Goal: Task Accomplishment & Management: Manage account settings

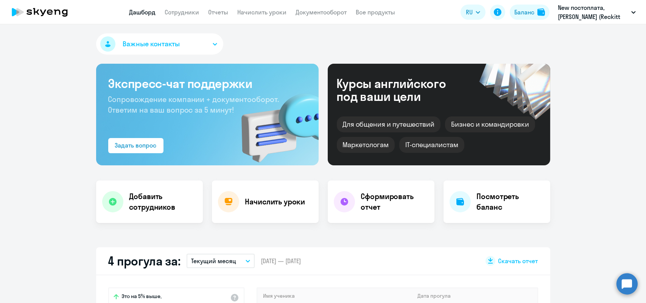
click at [224, 11] on link "Отчеты" at bounding box center [219, 12] width 20 height 8
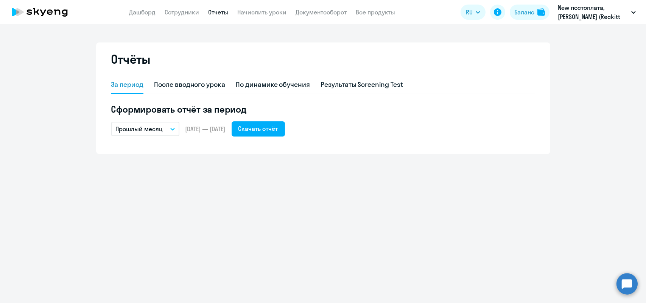
click at [176, 130] on button "Прошлый месяц" at bounding box center [145, 129] width 68 height 14
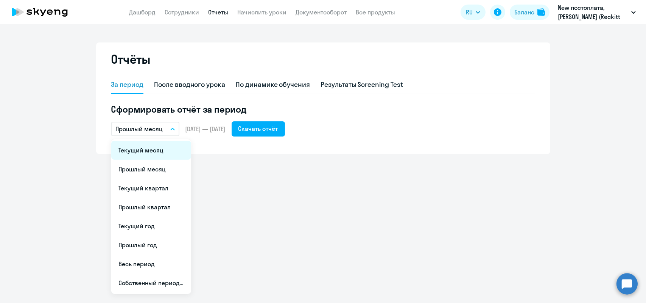
click at [167, 153] on li "Текущий месяц" at bounding box center [151, 150] width 80 height 19
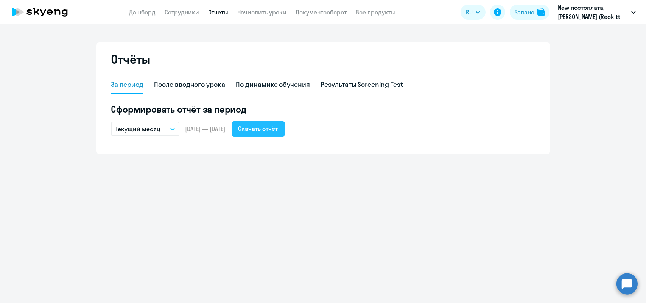
click at [278, 129] on div "Скачать отчёт" at bounding box center [259, 128] width 40 height 9
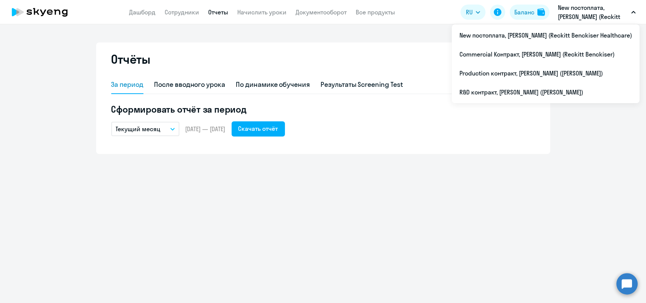
click at [264, 184] on div "Отчёты За период После вводного урока По динамике обучения Результаты Screening…" at bounding box center [323, 163] width 646 height 278
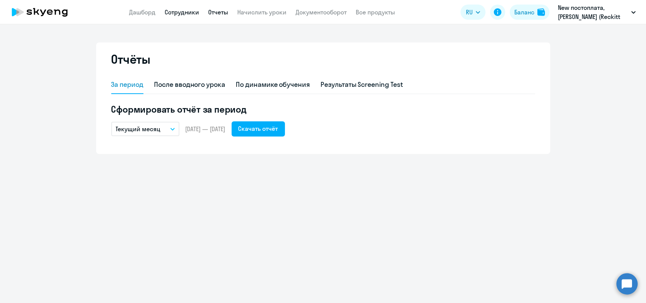
click at [196, 9] on link "Сотрудники" at bounding box center [182, 12] width 34 height 8
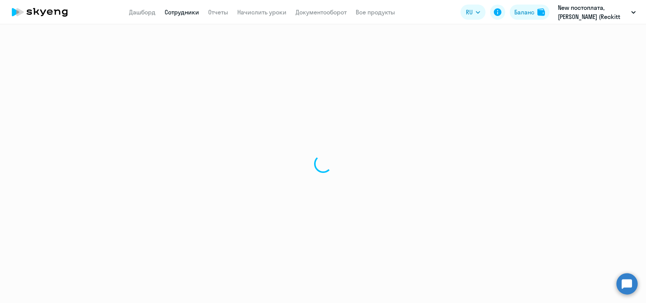
select select "30"
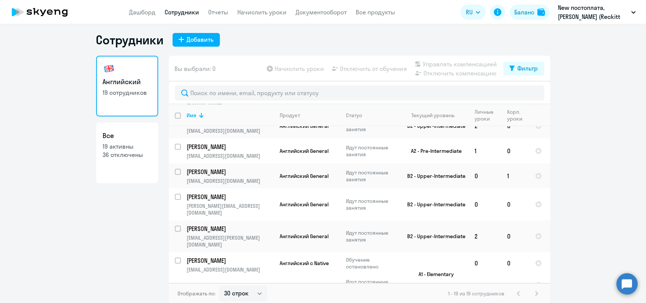
scroll to position [5, 0]
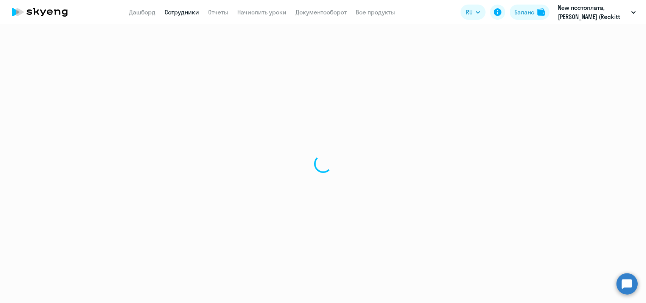
select select "english"
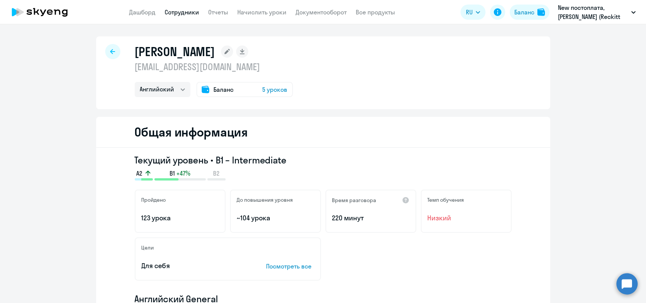
select select "30"
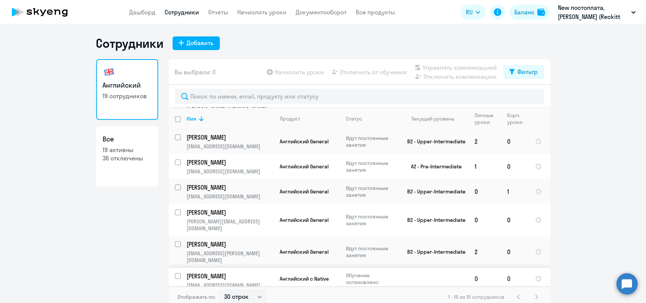
scroll to position [336, 0]
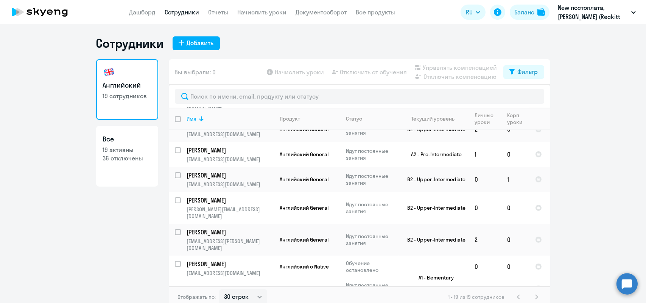
checkbox input "true"
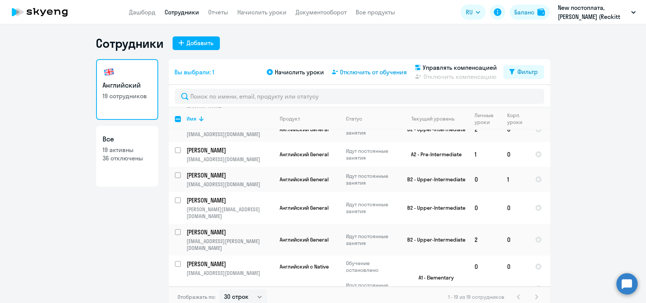
click at [373, 72] on span "Отключить от обучения" at bounding box center [373, 71] width 67 height 9
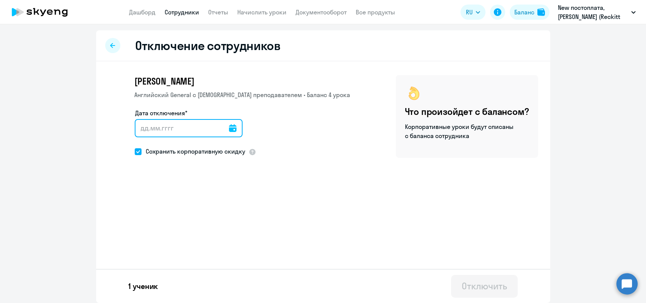
click at [224, 129] on div at bounding box center [189, 128] width 108 height 18
click at [229, 126] on icon at bounding box center [233, 128] width 8 height 8
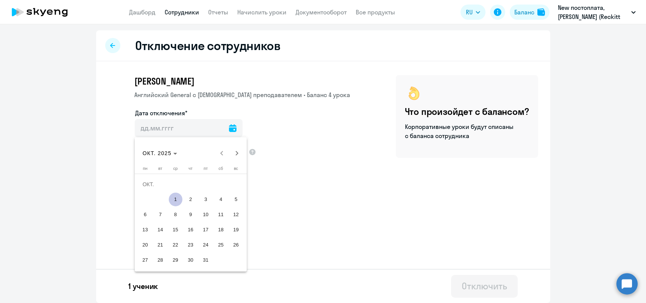
click at [177, 199] on span "1" at bounding box center [176, 199] width 14 height 14
type input "[DATE]"
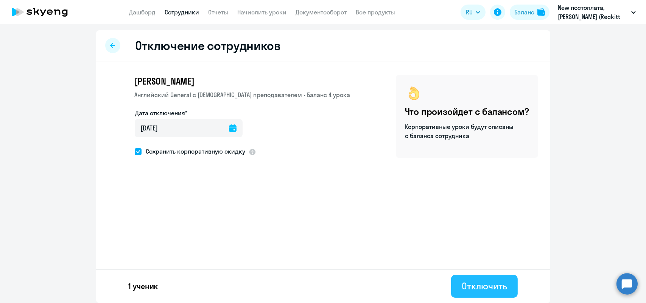
click at [478, 286] on div "Отключить" at bounding box center [484, 285] width 45 height 12
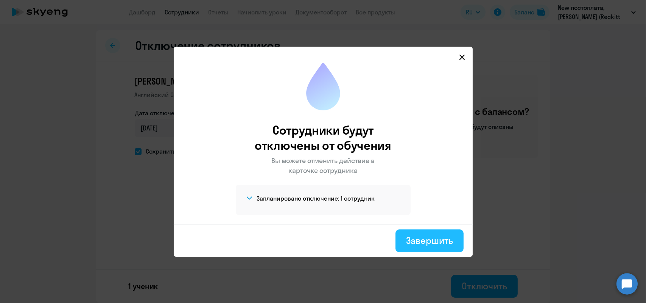
click at [418, 239] on div "Завершить" at bounding box center [429, 240] width 47 height 12
select select "30"
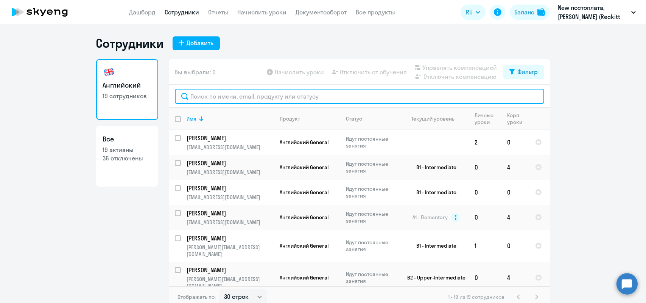
click at [203, 97] on input "text" at bounding box center [360, 96] width 370 height 15
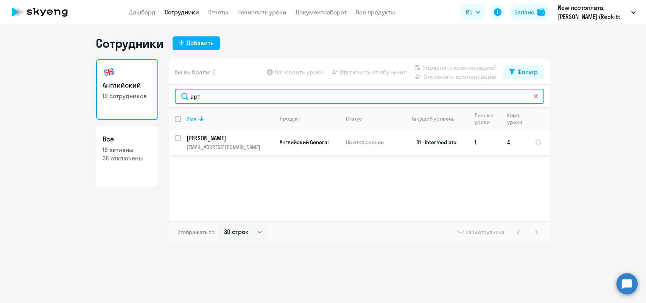
type input "арт"
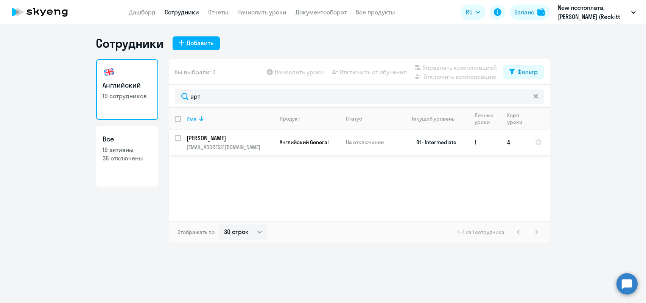
click at [368, 141] on p "На отключении" at bounding box center [373, 142] width 52 height 7
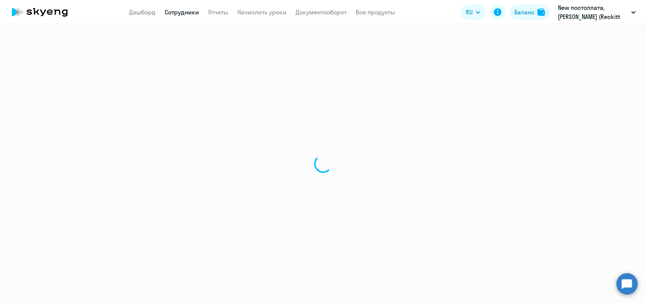
select select "english"
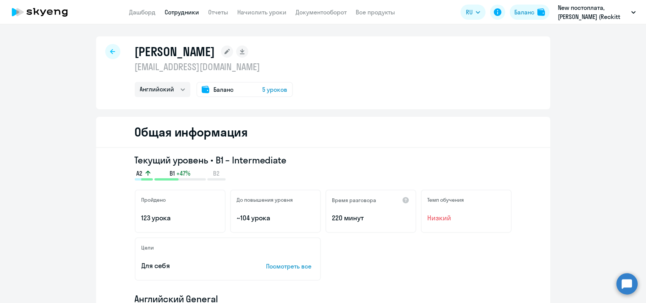
select select "30"
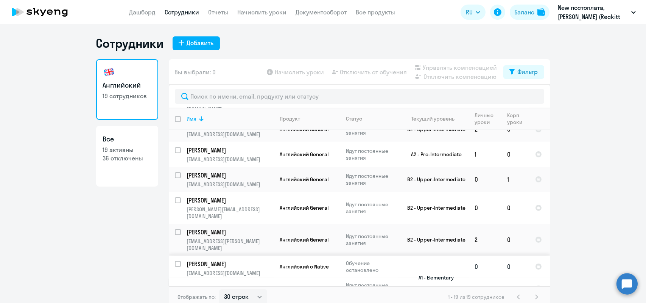
scroll to position [5, 0]
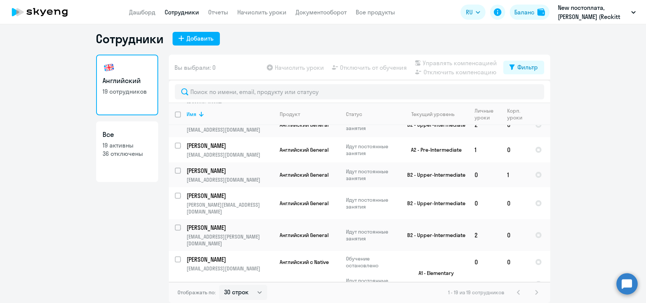
checkbox input "true"
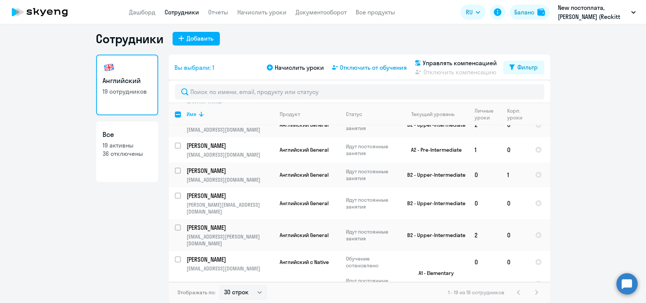
click at [375, 67] on span "Отключить от обучения" at bounding box center [373, 67] width 67 height 9
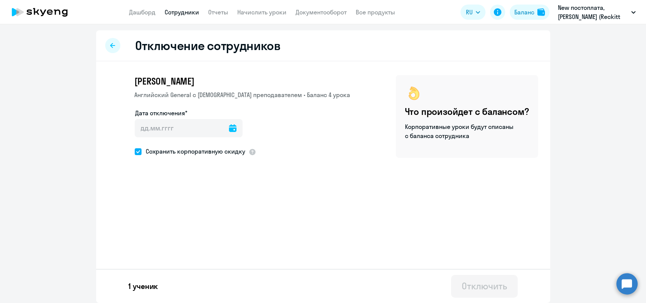
click at [185, 78] on span "[PERSON_NAME]" at bounding box center [165, 81] width 60 height 12
drag, startPoint x: 251, startPoint y: 86, endPoint x: 265, endPoint y: 87, distance: 13.3
click at [252, 86] on h4 "[PERSON_NAME]" at bounding box center [243, 81] width 216 height 12
click at [303, 92] on p "Английский General с [DEMOGRAPHIC_DATA] преподавателем • Баланс 4 урока" at bounding box center [243, 94] width 216 height 9
click at [115, 48] on icon at bounding box center [112, 45] width 5 height 5
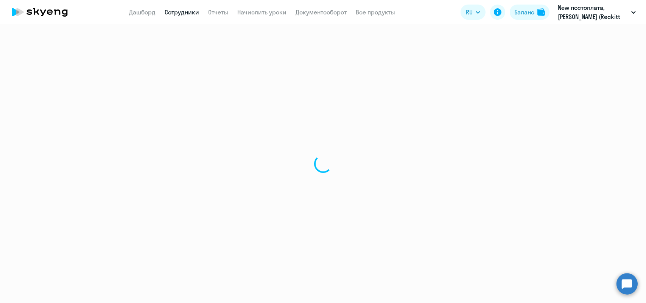
select select "30"
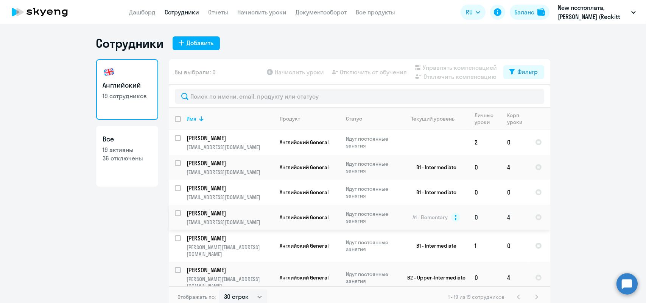
click at [176, 211] on input "select row 613099" at bounding box center [182, 217] width 15 height 15
checkbox input "true"
